Goal: Task Accomplishment & Management: Manage account settings

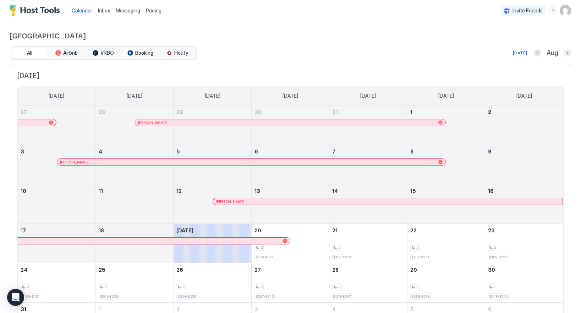
click at [152, 10] on span "Pricing" at bounding box center [154, 10] width 16 height 6
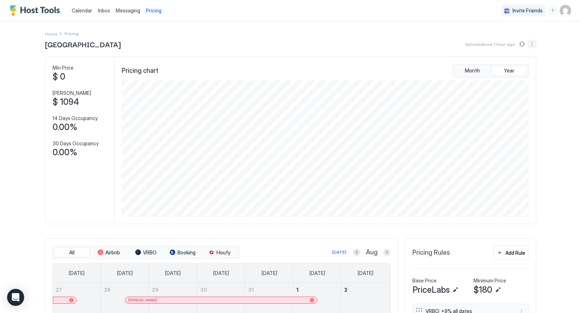
click at [532, 44] on button "More options" at bounding box center [532, 44] width 9 height 9
click at [522, 64] on span "Listing Settings" at bounding box center [520, 65] width 32 height 5
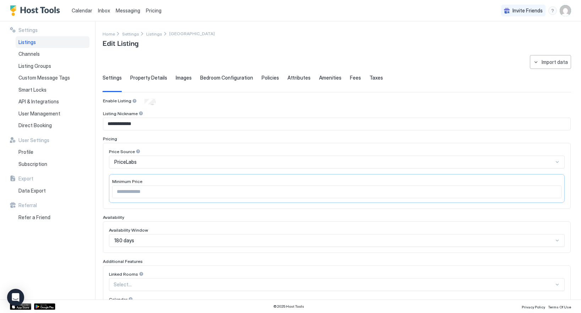
click at [147, 12] on span "Pricing" at bounding box center [154, 10] width 16 height 6
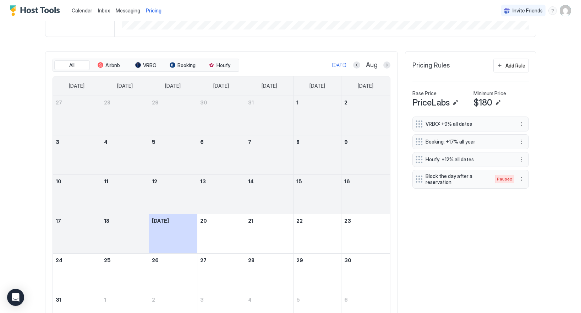
scroll to position [203, 0]
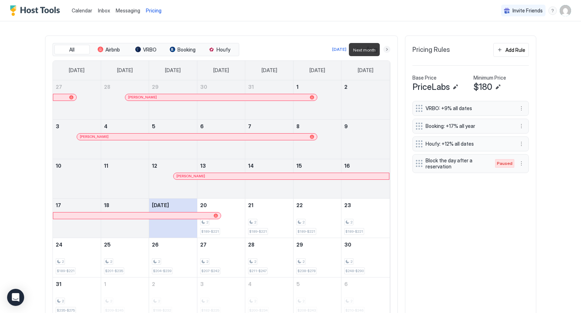
click at [385, 51] on button "Next month" at bounding box center [386, 49] width 7 height 7
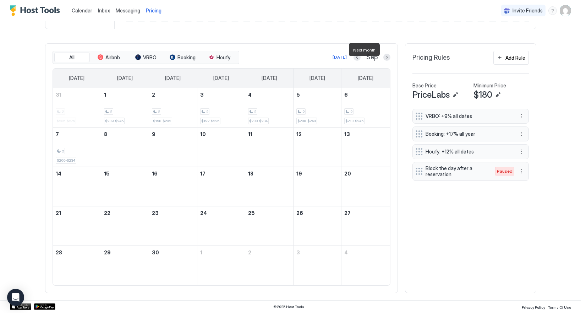
scroll to position [195, 0]
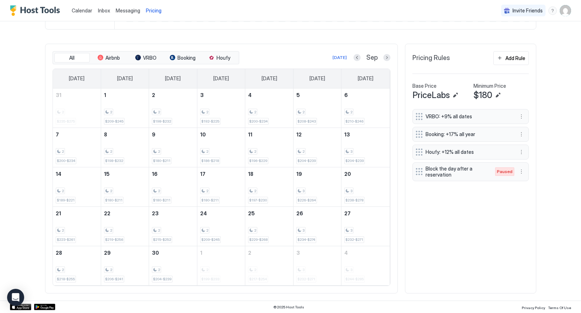
click at [385, 52] on div "All Airbnb VRBO Booking Houfy [DATE] Sep" at bounding box center [222, 57] width 338 height 13
click at [386, 56] on button "Next month" at bounding box center [386, 57] width 7 height 7
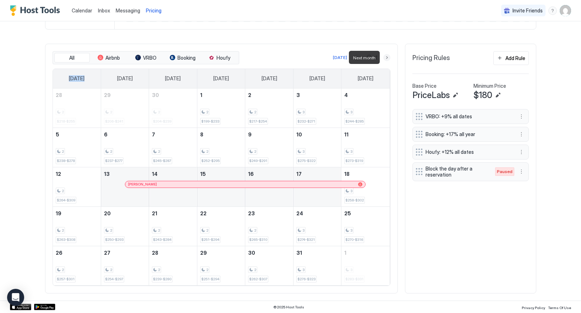
click at [386, 57] on button "Next month" at bounding box center [386, 57] width 7 height 7
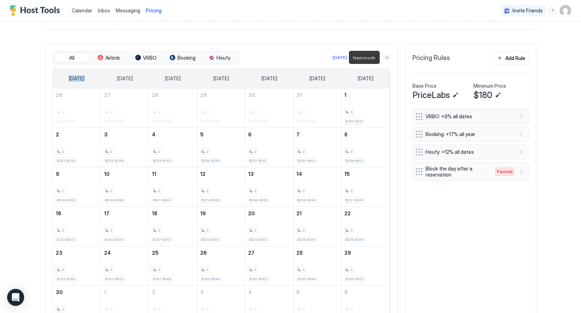
click at [386, 57] on button "Next month" at bounding box center [386, 57] width 7 height 7
